Goal: Task Accomplishment & Management: Use online tool/utility

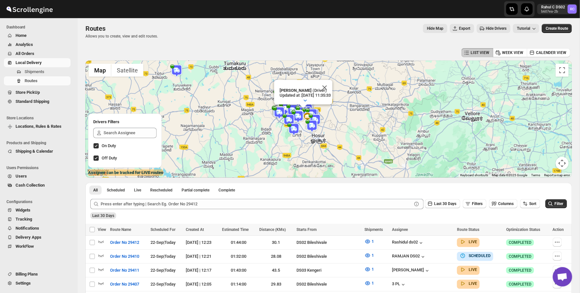
scroll to position [2, 0]
click at [34, 248] on span "WorkFlow" at bounding box center [25, 246] width 18 height 5
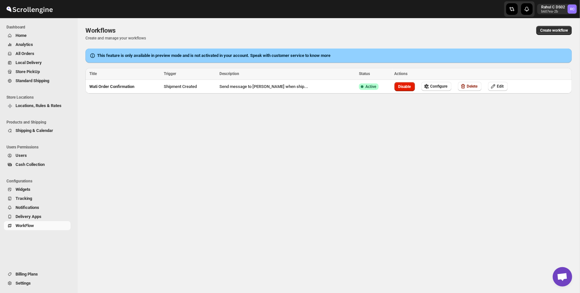
click at [324, 49] on div "This feature is only available in preview mode and is not activated in your acc…" at bounding box center [328, 56] width 487 height 14
click at [545, 26] on button "Create workflow" at bounding box center [554, 30] width 36 height 9
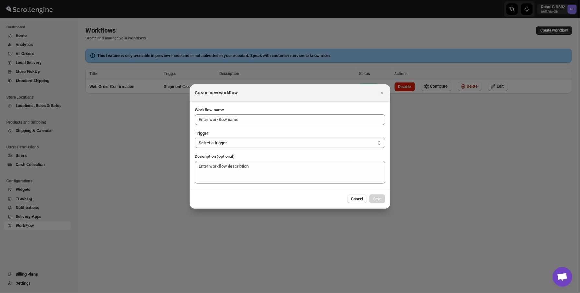
click at [170, 152] on div at bounding box center [290, 146] width 580 height 293
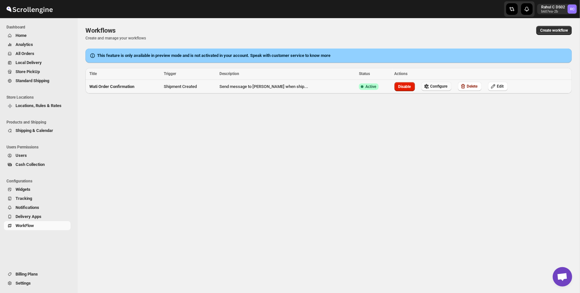
click at [421, 87] on button "Configure" at bounding box center [436, 86] width 30 height 9
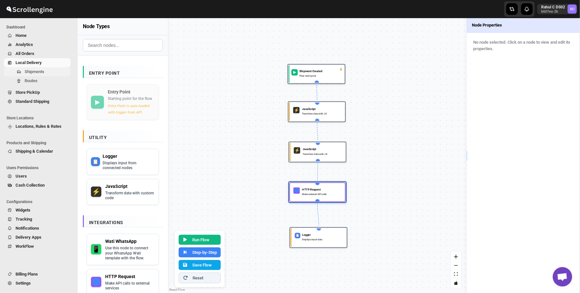
click at [38, 74] on span "Shipments" at bounding box center [47, 72] width 45 height 6
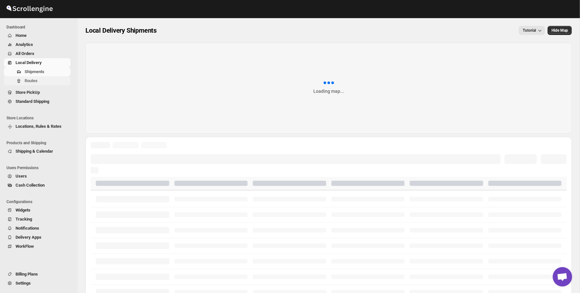
click at [37, 85] on button "Routes" at bounding box center [37, 80] width 67 height 9
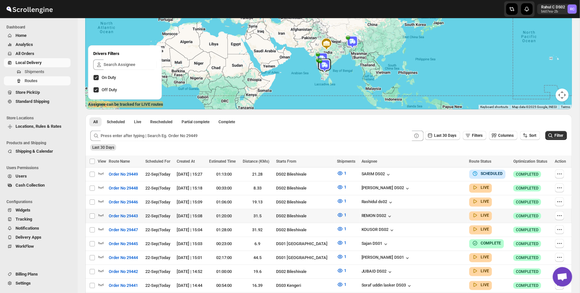
scroll to position [94, 0]
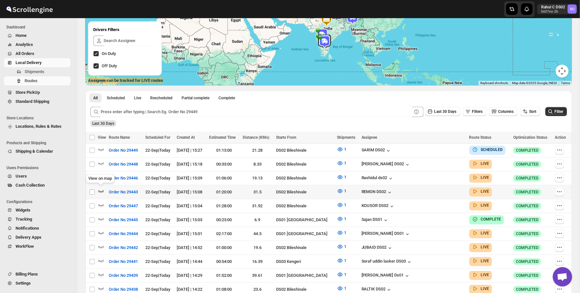
click at [102, 189] on icon "button" at bounding box center [101, 191] width 6 height 6
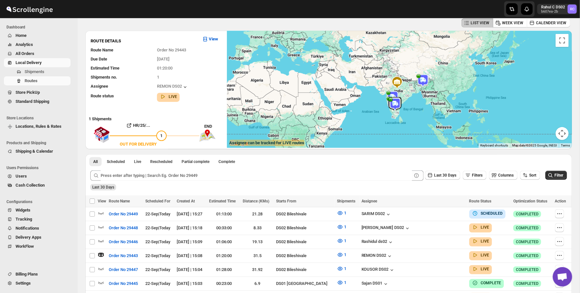
scroll to position [32, 0]
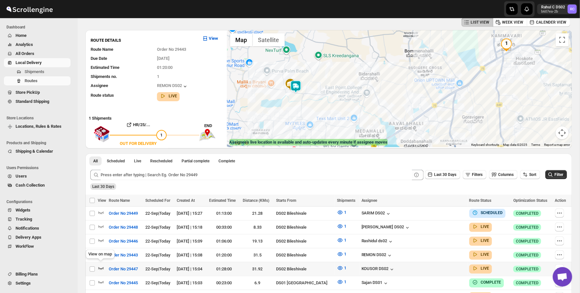
click at [98, 265] on icon "button" at bounding box center [101, 268] width 6 height 6
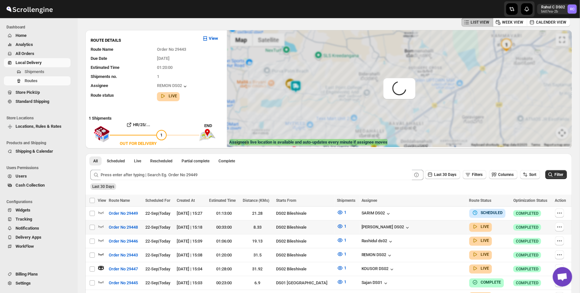
scroll to position [0, 0]
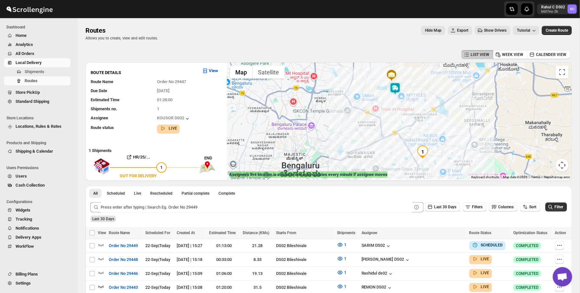
click at [396, 85] on img at bounding box center [395, 88] width 13 height 13
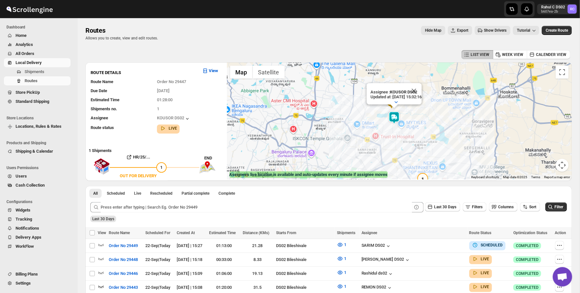
click at [201, 28] on div "Hide Map Export Show Drivers Tutorial" at bounding box center [351, 30] width 376 height 9
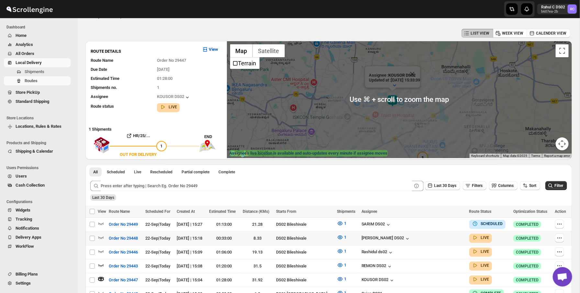
scroll to position [25, 0]
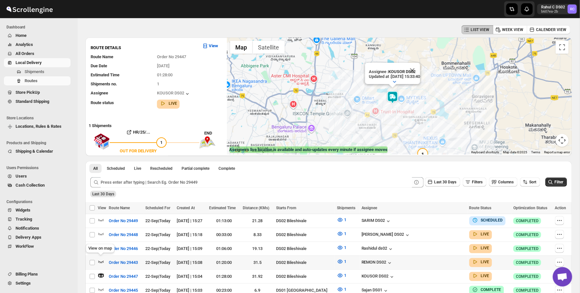
click at [102, 261] on icon "button" at bounding box center [101, 262] width 6 height 3
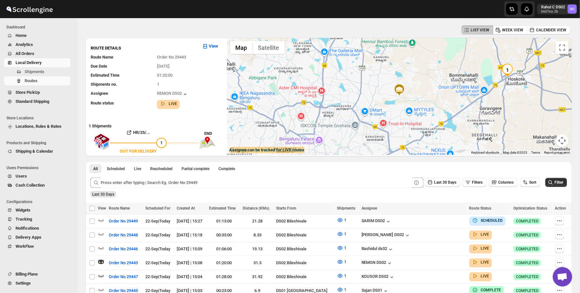
scroll to position [0, 0]
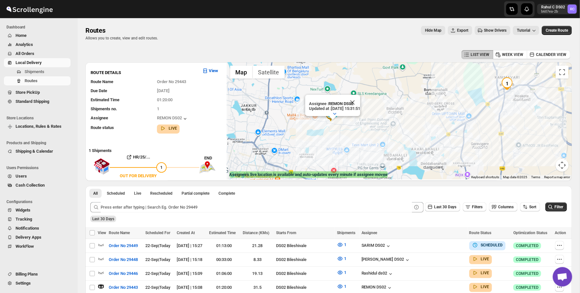
click at [485, 31] on span "Show Drivers" at bounding box center [495, 30] width 23 height 5
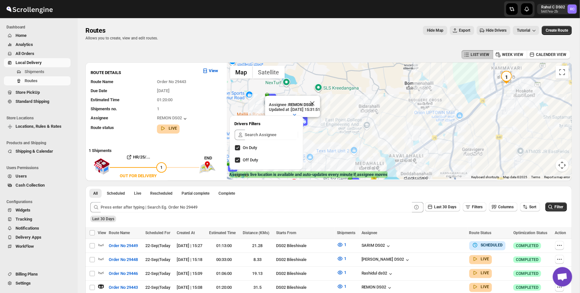
click at [252, 161] on span "Off Duty" at bounding box center [250, 160] width 15 height 5
click at [240, 161] on input "Off Duty" at bounding box center [237, 160] width 5 height 5
checkbox input "false"
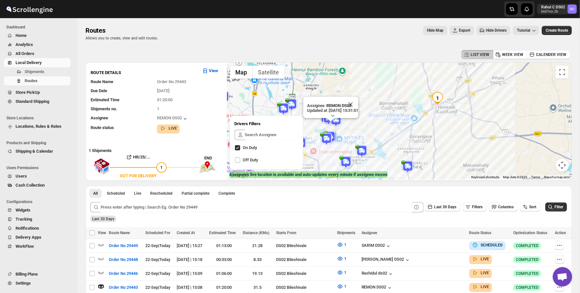
drag, startPoint x: 368, startPoint y: 126, endPoint x: 422, endPoint y: 108, distance: 56.2
click at [422, 108] on div "Assignee : REMON DS02 Updated at : [DATE] 15:31:51 Duty mode Enabled Battery pe…" at bounding box center [399, 120] width 345 height 117
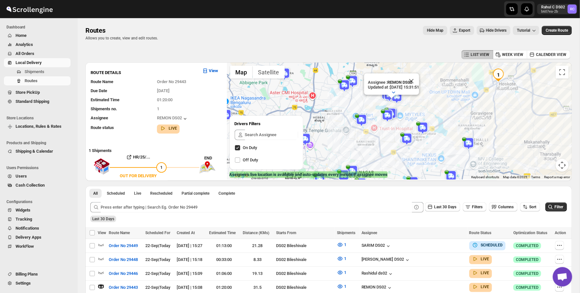
click at [343, 84] on img at bounding box center [344, 85] width 13 height 13
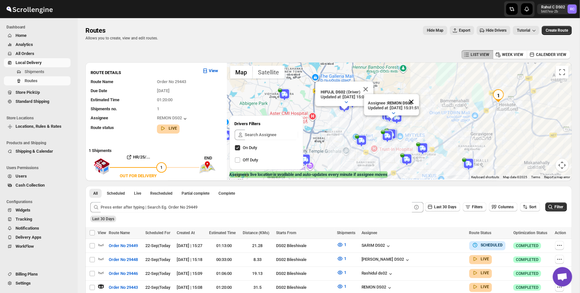
click at [419, 103] on button "Close" at bounding box center [412, 102] width 16 height 16
click at [369, 141] on div "HIFUJL DS02 (Driver) Updated at : [DATE] 15:06:59 Duty mode Enabled Battery per…" at bounding box center [399, 120] width 345 height 117
click at [366, 141] on img at bounding box center [361, 141] width 13 height 13
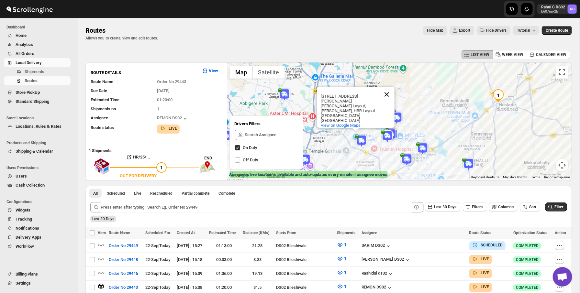
click at [384, 101] on button "Close" at bounding box center [387, 95] width 16 height 16
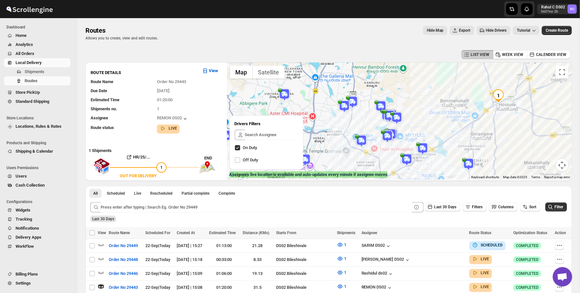
click at [349, 103] on img at bounding box center [344, 106] width 13 height 13
click at [106, 270] on div at bounding box center [102, 274] width 9 height 8
click at [105, 270] on div at bounding box center [102, 274] width 9 height 8
click at [104, 271] on icon "button" at bounding box center [101, 273] width 6 height 6
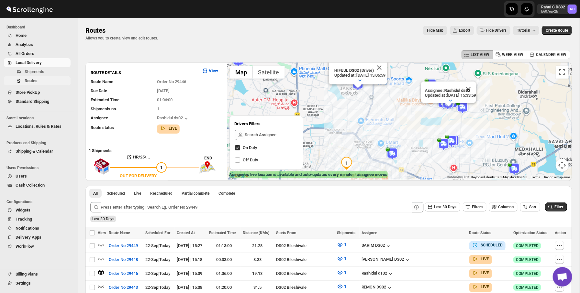
scroll to position [1, 0]
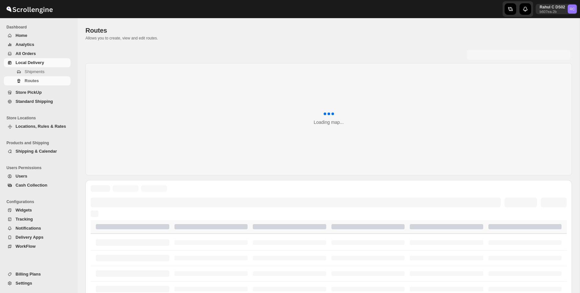
scroll to position [1, 0]
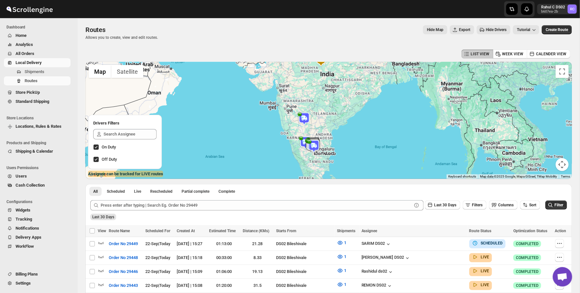
click at [304, 138] on img at bounding box center [305, 142] width 13 height 13
click at [304, 116] on img at bounding box center [304, 118] width 13 height 13
click at [316, 150] on img at bounding box center [314, 146] width 13 height 13
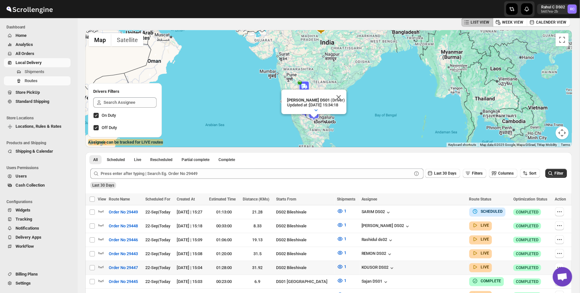
scroll to position [37, 0]
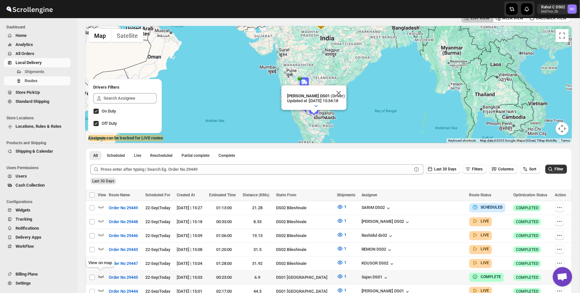
click at [103, 276] on icon "button" at bounding box center [101, 277] width 6 height 3
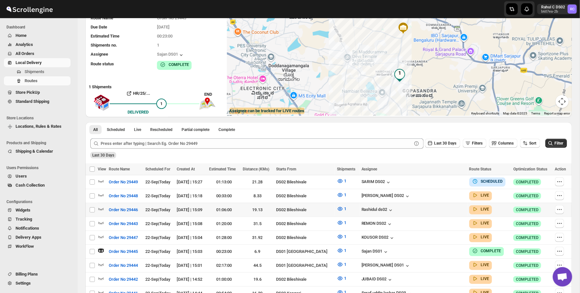
scroll to position [0, 0]
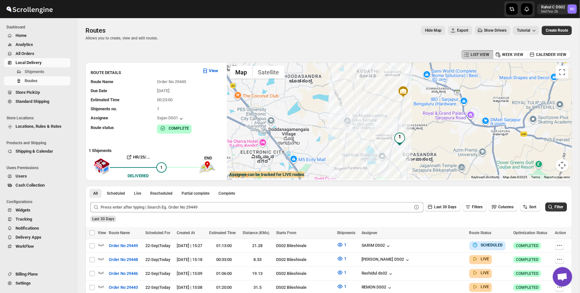
click at [484, 30] on span "Show Drivers" at bounding box center [495, 30] width 23 height 5
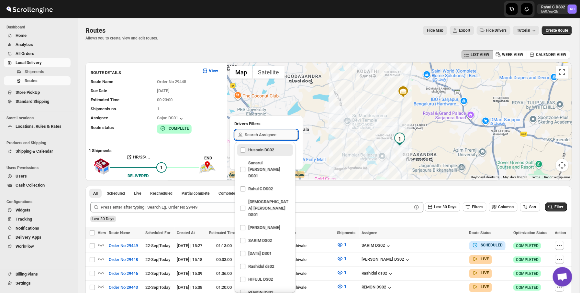
click at [264, 135] on input "text" at bounding box center [271, 135] width 53 height 10
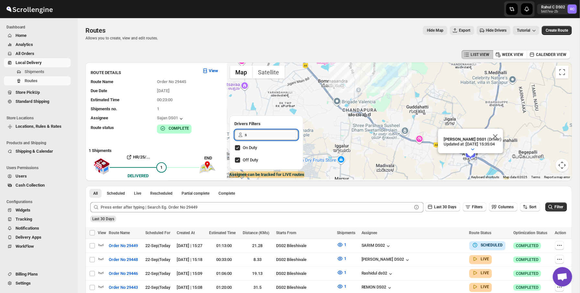
click at [280, 136] on input "s" at bounding box center [271, 135] width 53 height 10
type input "sajan"
click at [261, 147] on div "Sajan DS01" at bounding box center [265, 150] width 50 height 9
checkbox input "true"
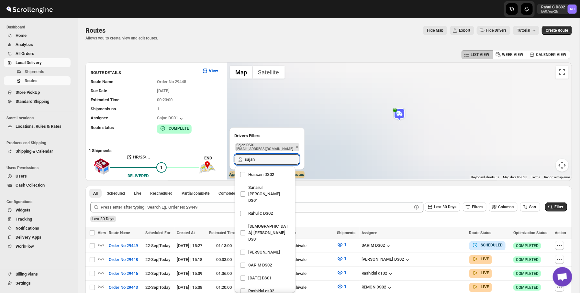
scroll to position [332, 0]
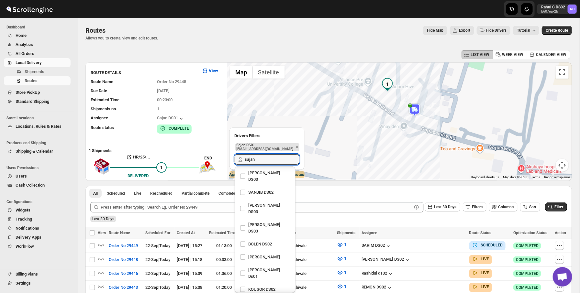
type input "sajan"
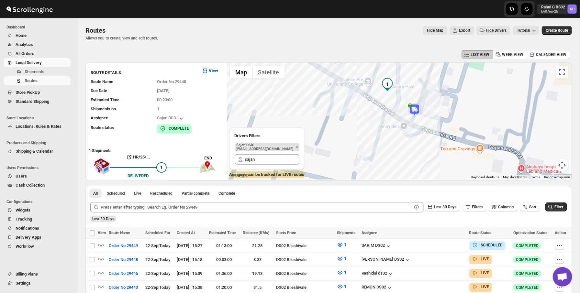
click at [416, 112] on img at bounding box center [414, 110] width 13 height 13
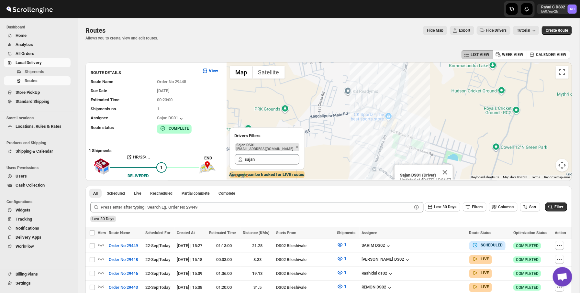
drag, startPoint x: 510, startPoint y: 109, endPoint x: 487, endPoint y: 45, distance: 68.7
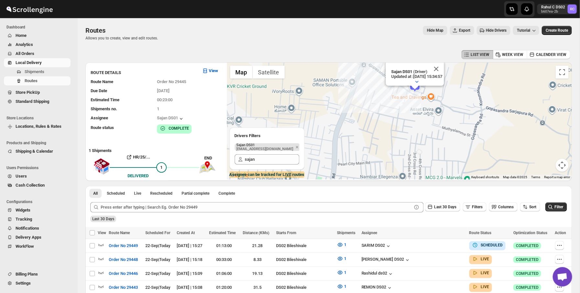
drag, startPoint x: 476, startPoint y: 150, endPoint x: 476, endPoint y: 42, distance: 107.5
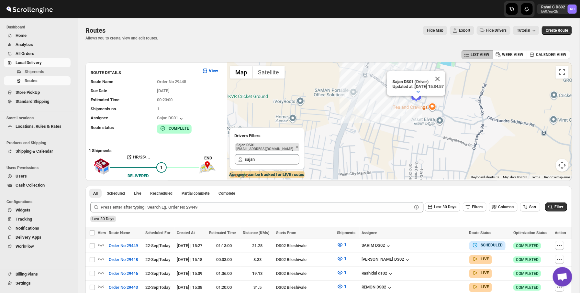
drag, startPoint x: 427, startPoint y: 109, endPoint x: 427, endPoint y: 126, distance: 16.8
click at [427, 126] on div "Sajan DS01 (Driver) Updated at : 22/09/2025, 15:34:57 Duty mode Enabled Battery…" at bounding box center [399, 120] width 345 height 117
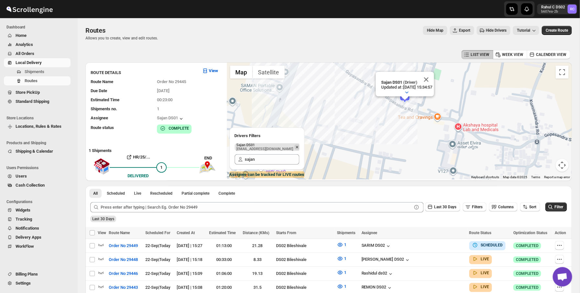
click at [294, 148] on icon "Remove" at bounding box center [297, 147] width 6 height 6
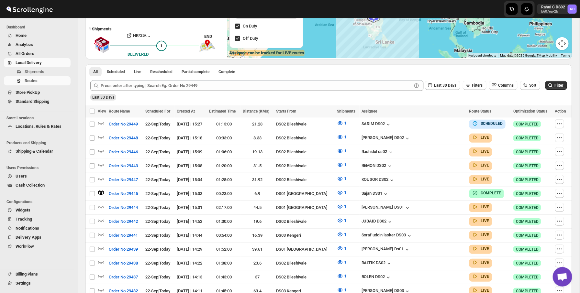
scroll to position [0, 0]
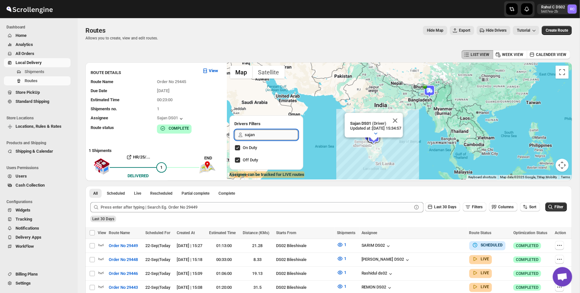
click at [251, 134] on input "sajan" at bounding box center [271, 135] width 53 height 10
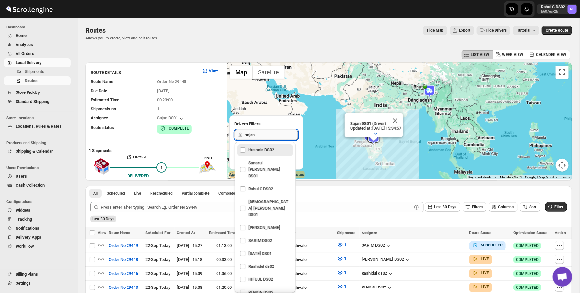
click at [251, 134] on input "sajan" at bounding box center [271, 135] width 53 height 10
click at [243, 148] on div "Hussain DS02" at bounding box center [265, 150] width 50 height 9
checkbox input "true"
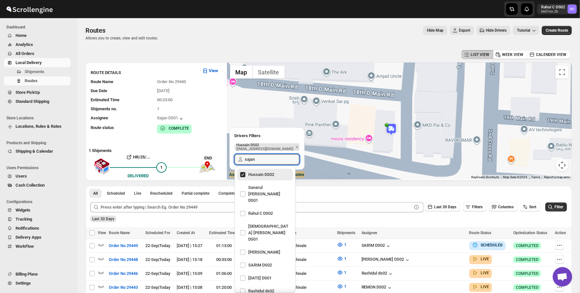
click at [394, 132] on img at bounding box center [391, 129] width 13 height 13
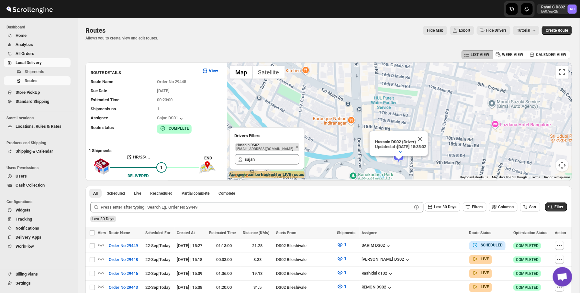
click at [344, 33] on div "Hide Map Export Hide Drivers Tutorial" at bounding box center [351, 30] width 376 height 9
click at [427, 137] on button "Close" at bounding box center [420, 139] width 16 height 16
click at [401, 153] on img at bounding box center [398, 156] width 13 height 13
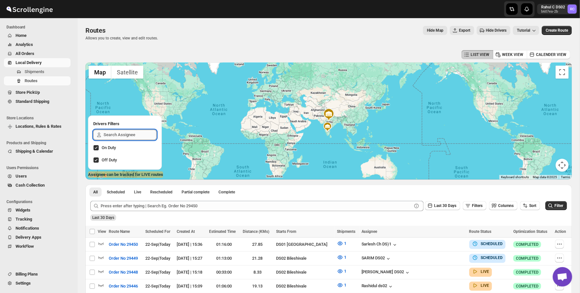
click at [135, 137] on input "text" at bounding box center [130, 135] width 53 height 10
type input "h"
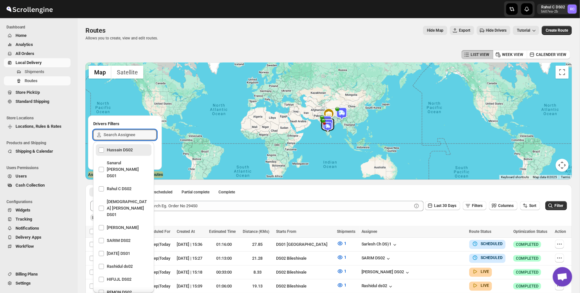
click at [129, 151] on div "Hussain DS02" at bounding box center [123, 150] width 50 height 9
checkbox input "true"
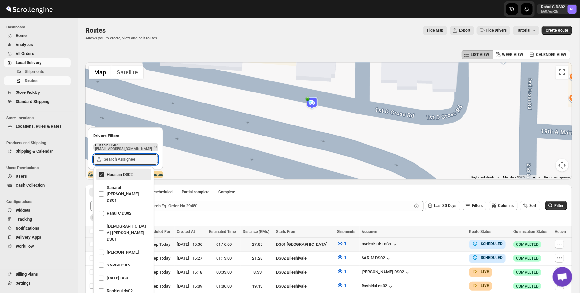
scroll to position [75, 0]
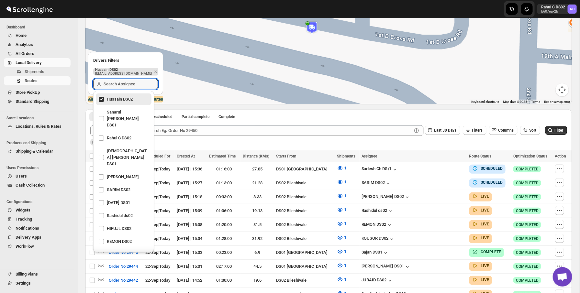
click at [106, 8] on div at bounding box center [106, 9] width 212 height 16
